Goal: Information Seeking & Learning: Learn about a topic

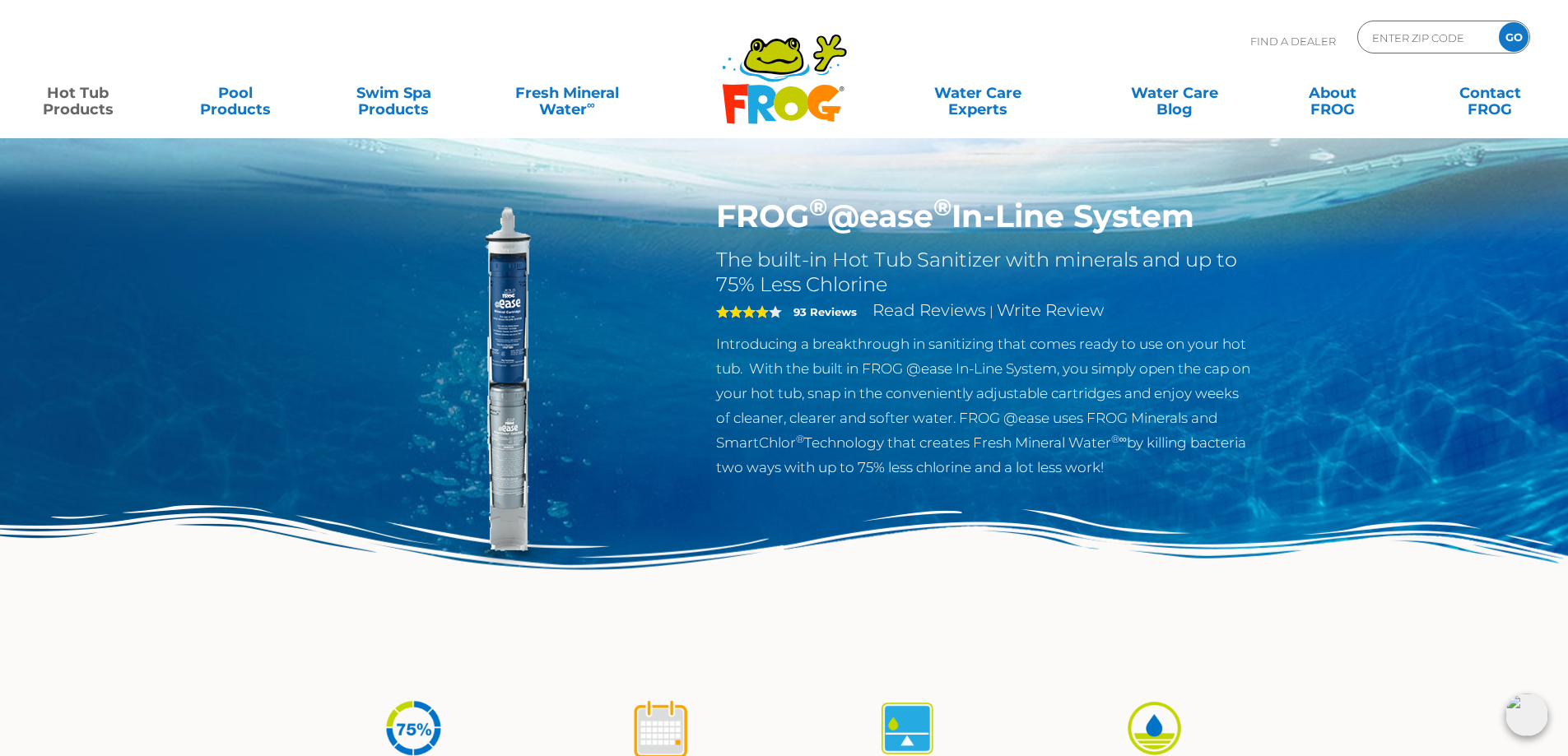
click at [452, 30] on div "Find A Dealer ENTER ZIP CODE GO" at bounding box center [784, 48] width 1535 height 56
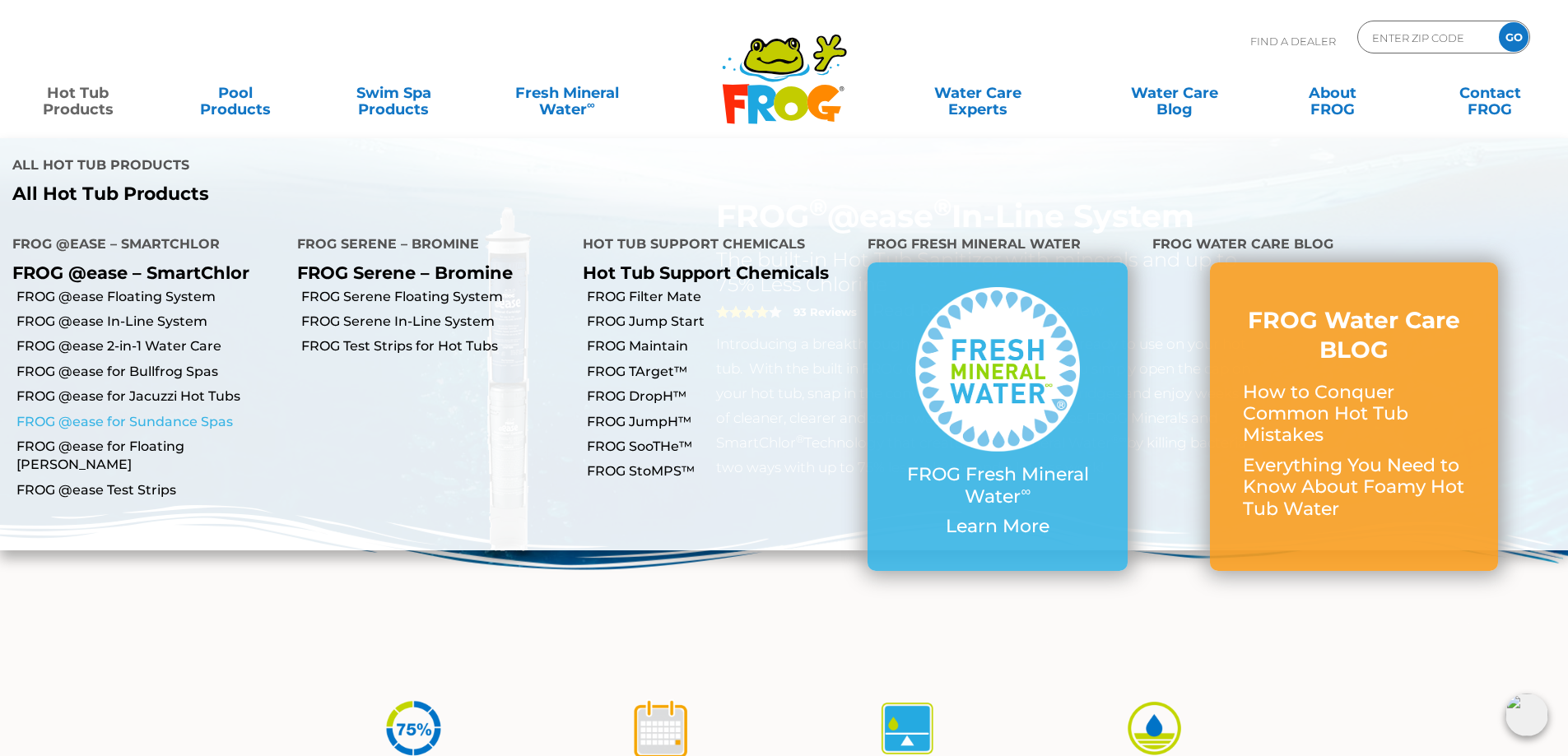
click at [180, 413] on link "FROG @ease for Sundance Spas" at bounding box center [150, 422] width 269 height 18
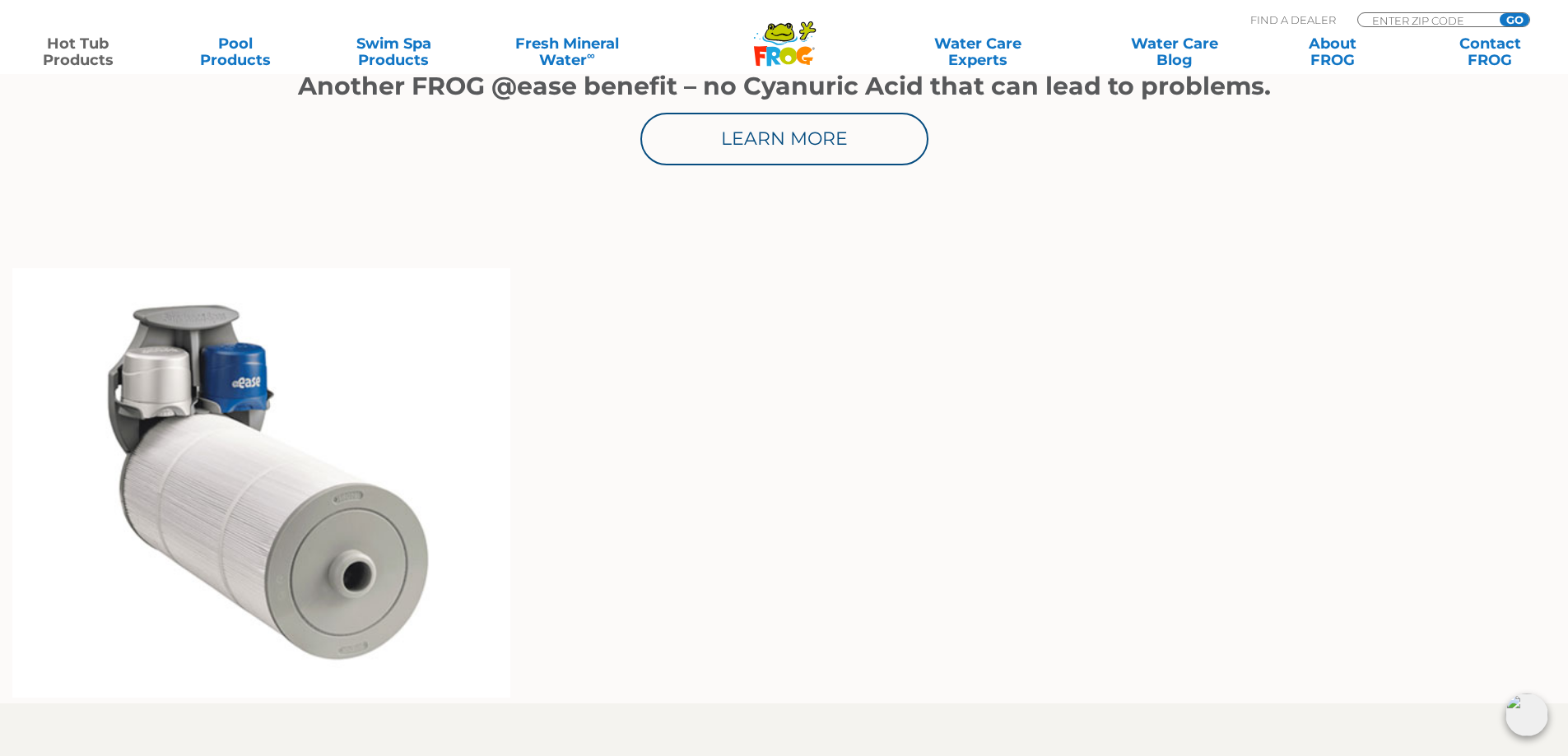
scroll to position [1070, 0]
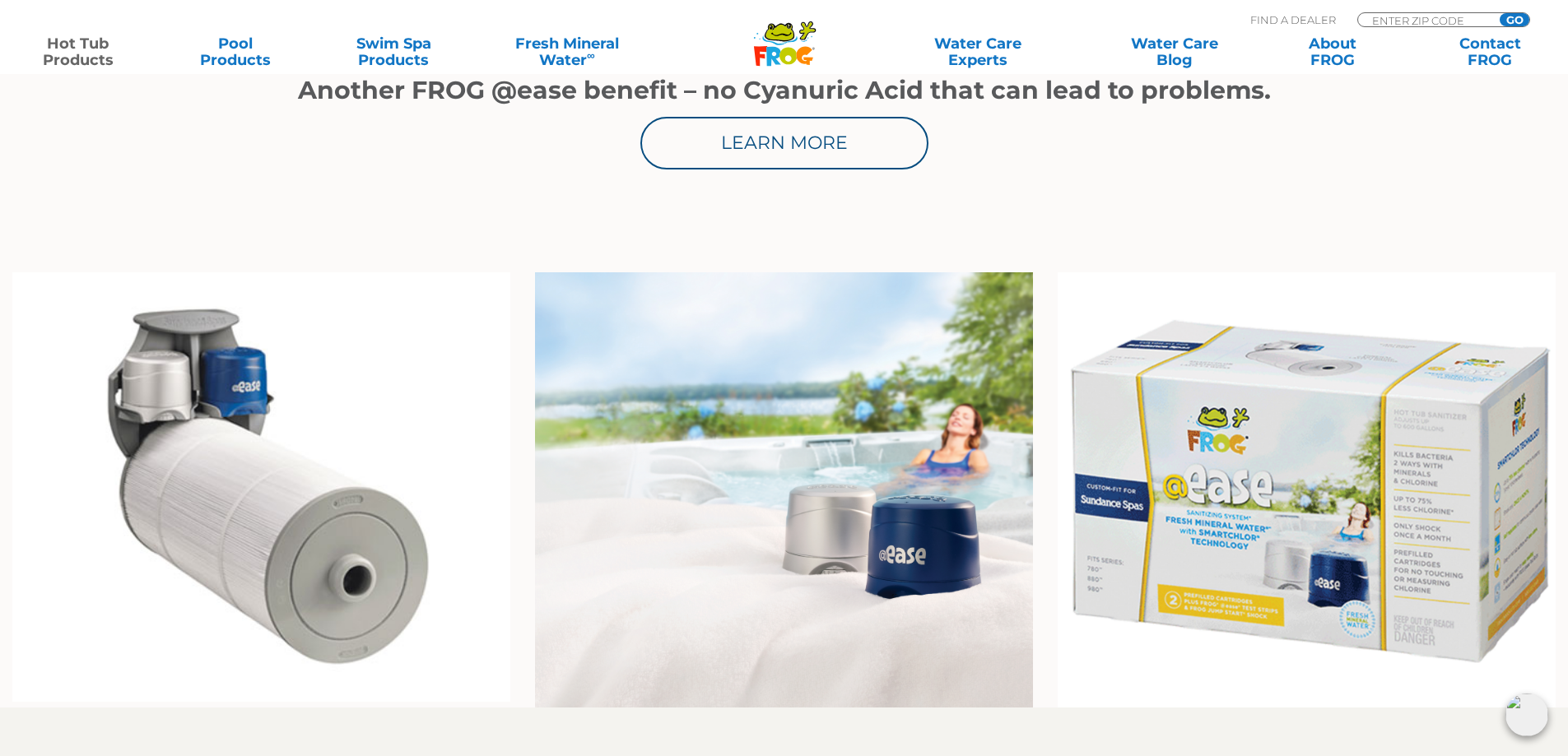
click at [261, 411] on img at bounding box center [261, 487] width 498 height 430
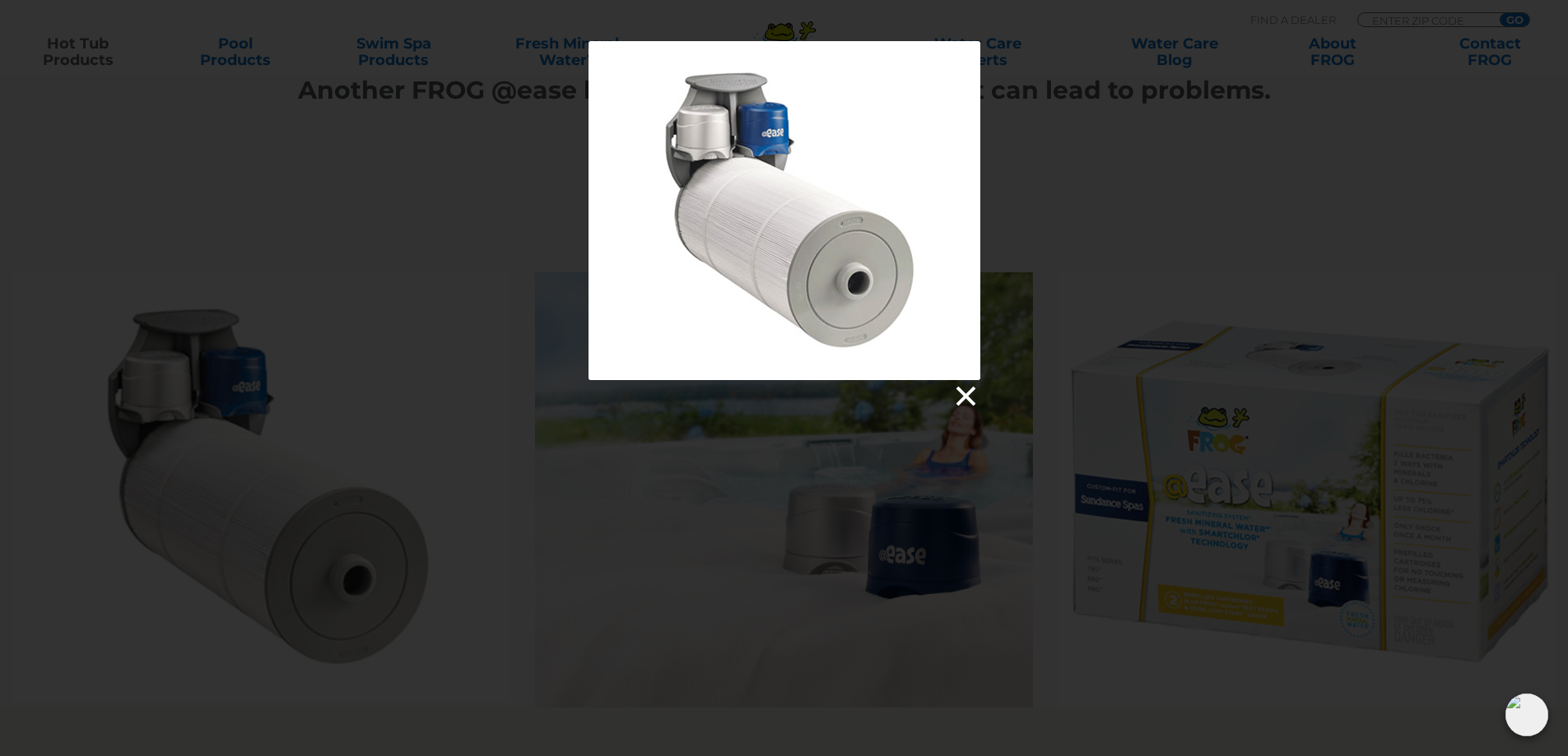
click at [964, 403] on link at bounding box center [964, 396] width 25 height 25
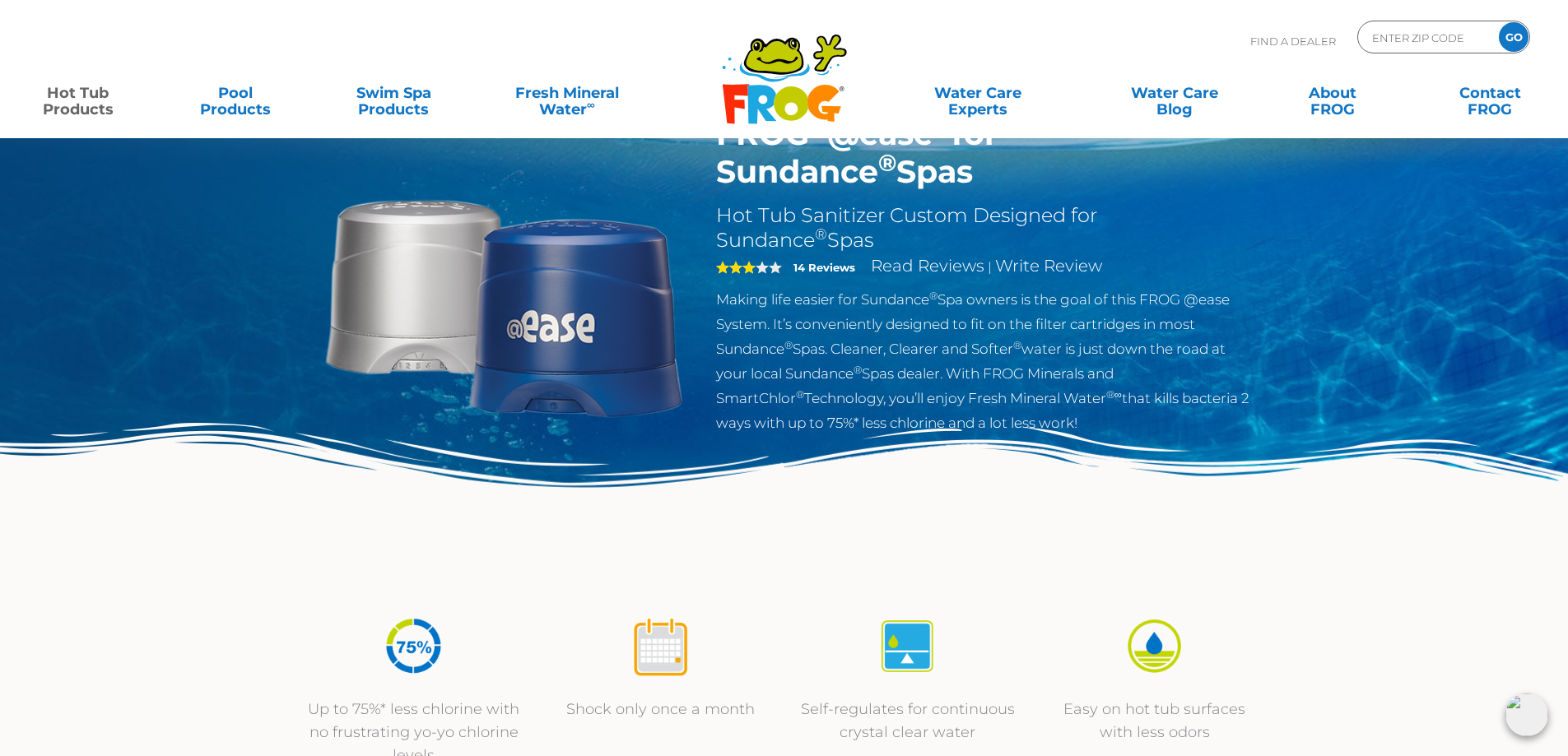
scroll to position [0, 0]
